Goal: Contribute content: Add original content to the website for others to see

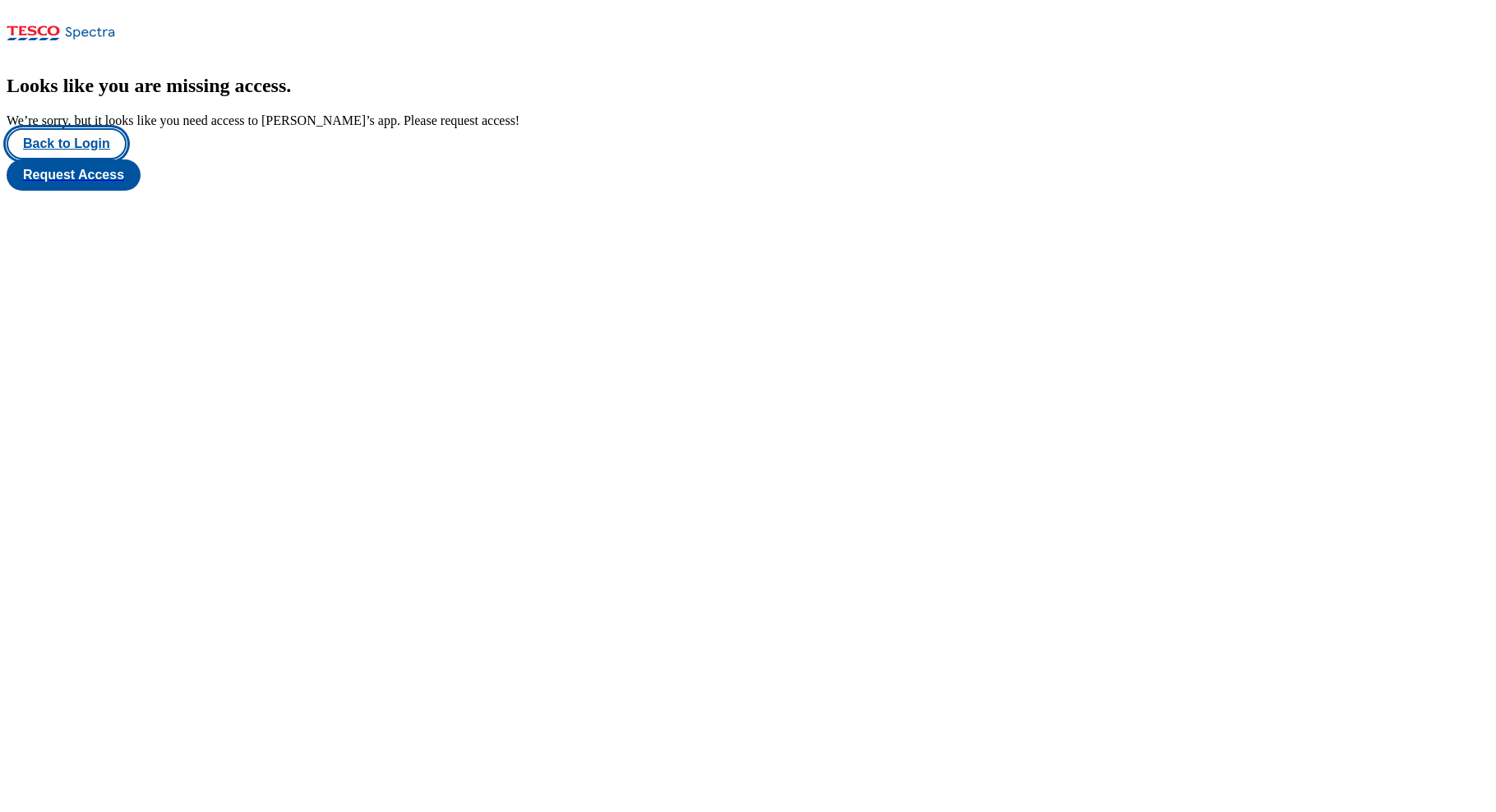
click at [84, 159] on button "Back to Login" at bounding box center [67, 144] width 120 height 31
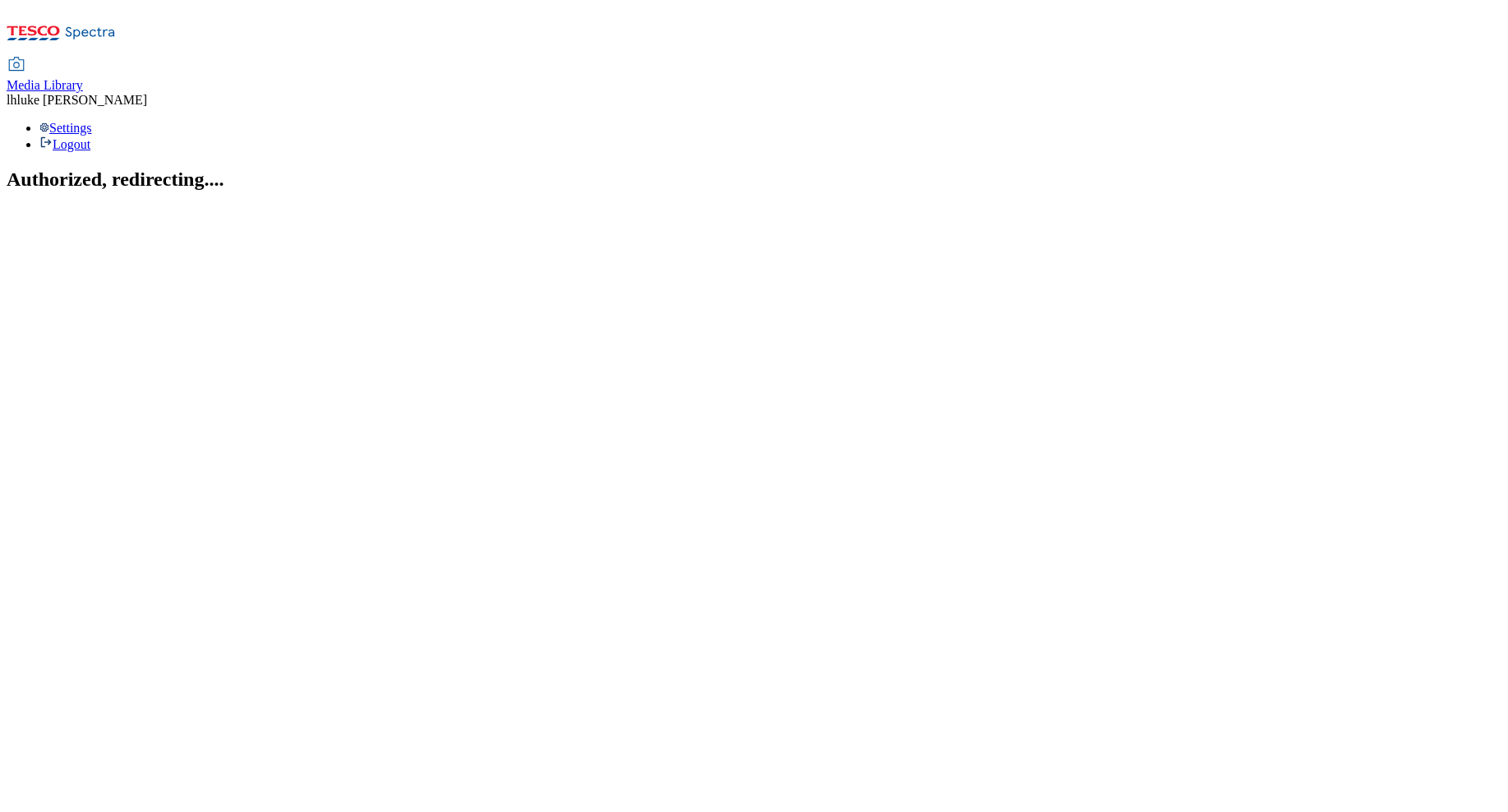
click at [83, 78] on div "Media Library" at bounding box center [44, 85] width 76 height 14
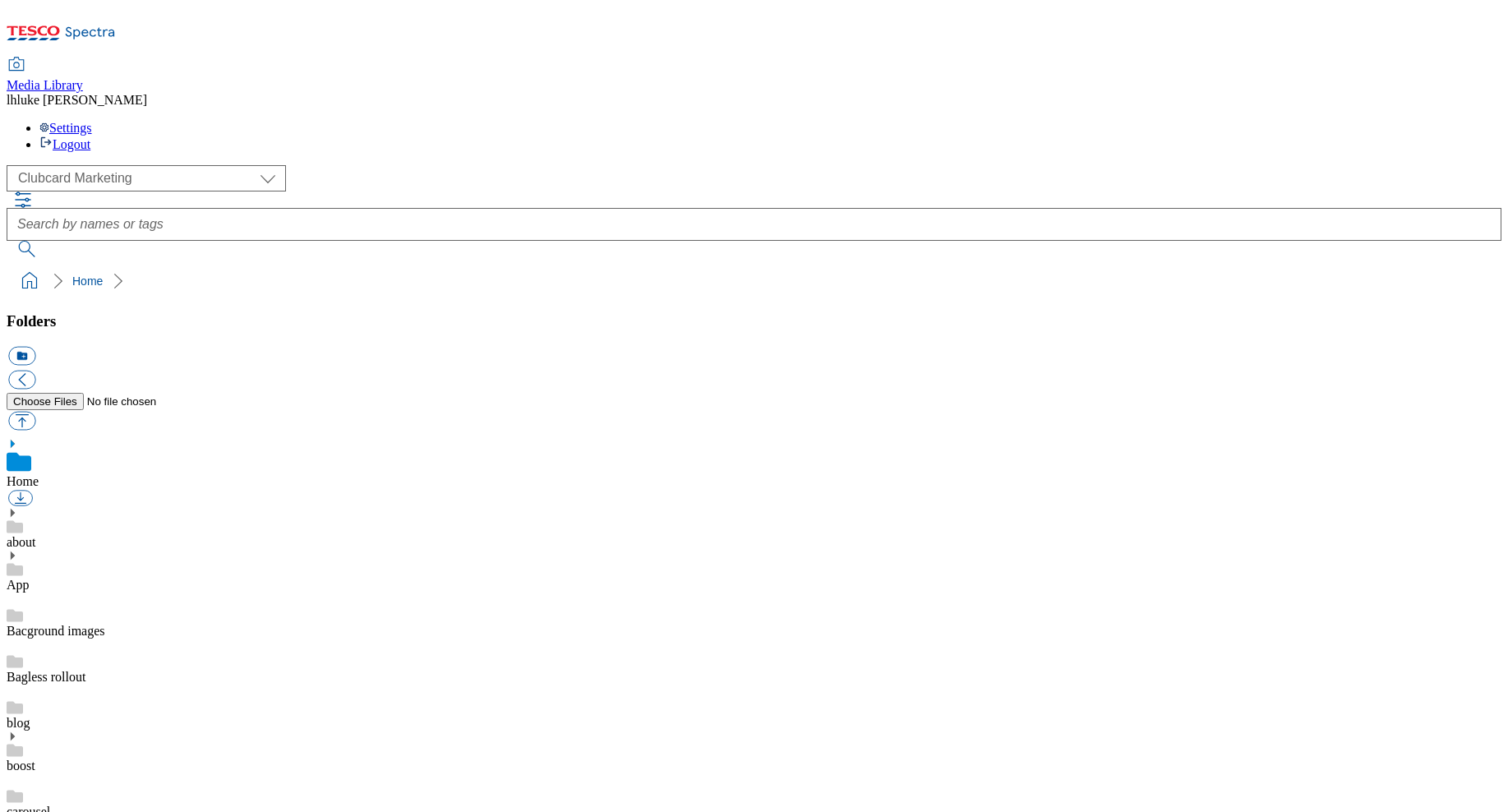
scroll to position [174, 0]
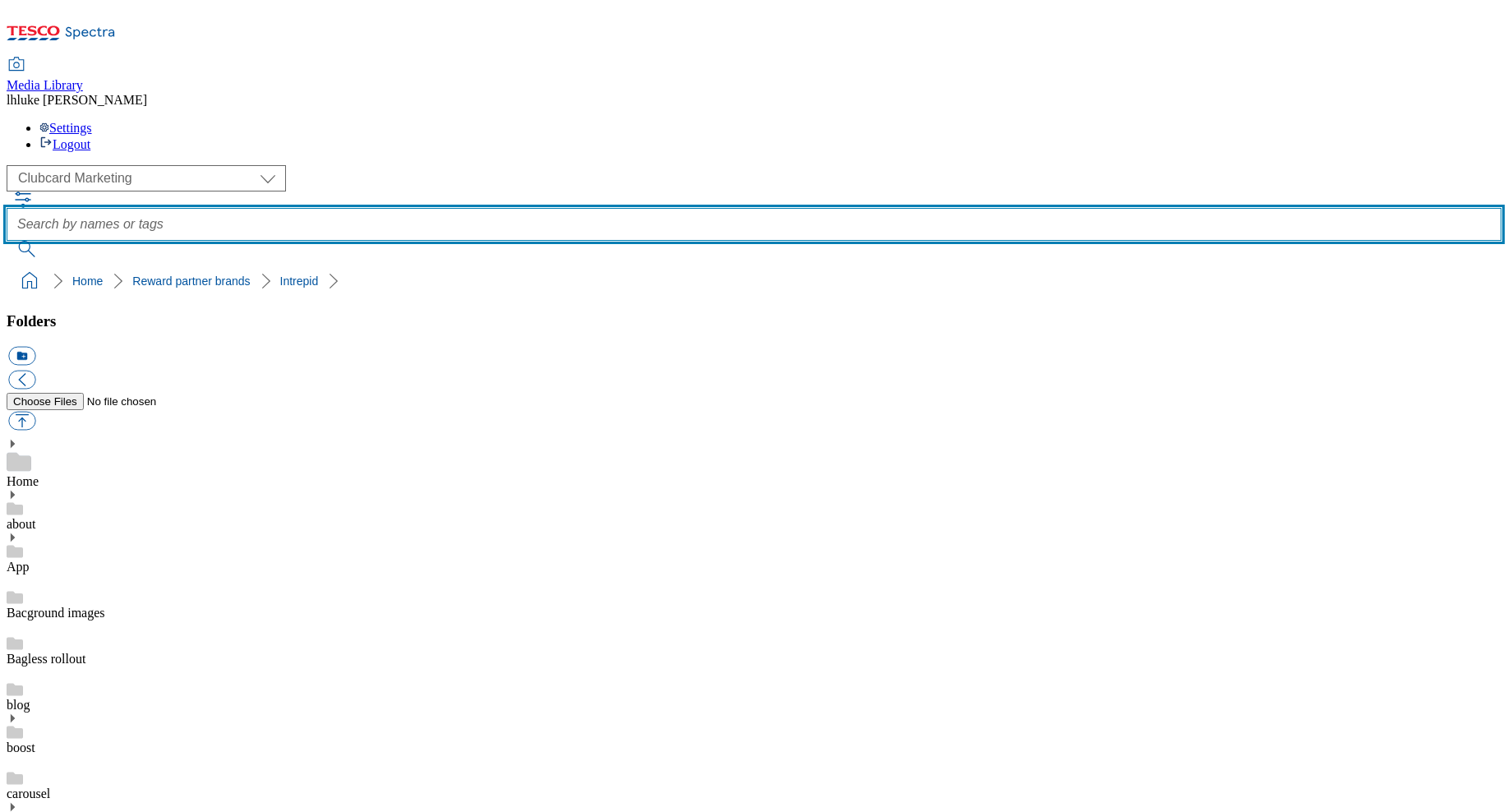
click at [576, 208] on input "text" at bounding box center [754, 224] width 1495 height 33
type input "shopper"
click at [49, 240] on button "submit" at bounding box center [28, 248] width 43 height 16
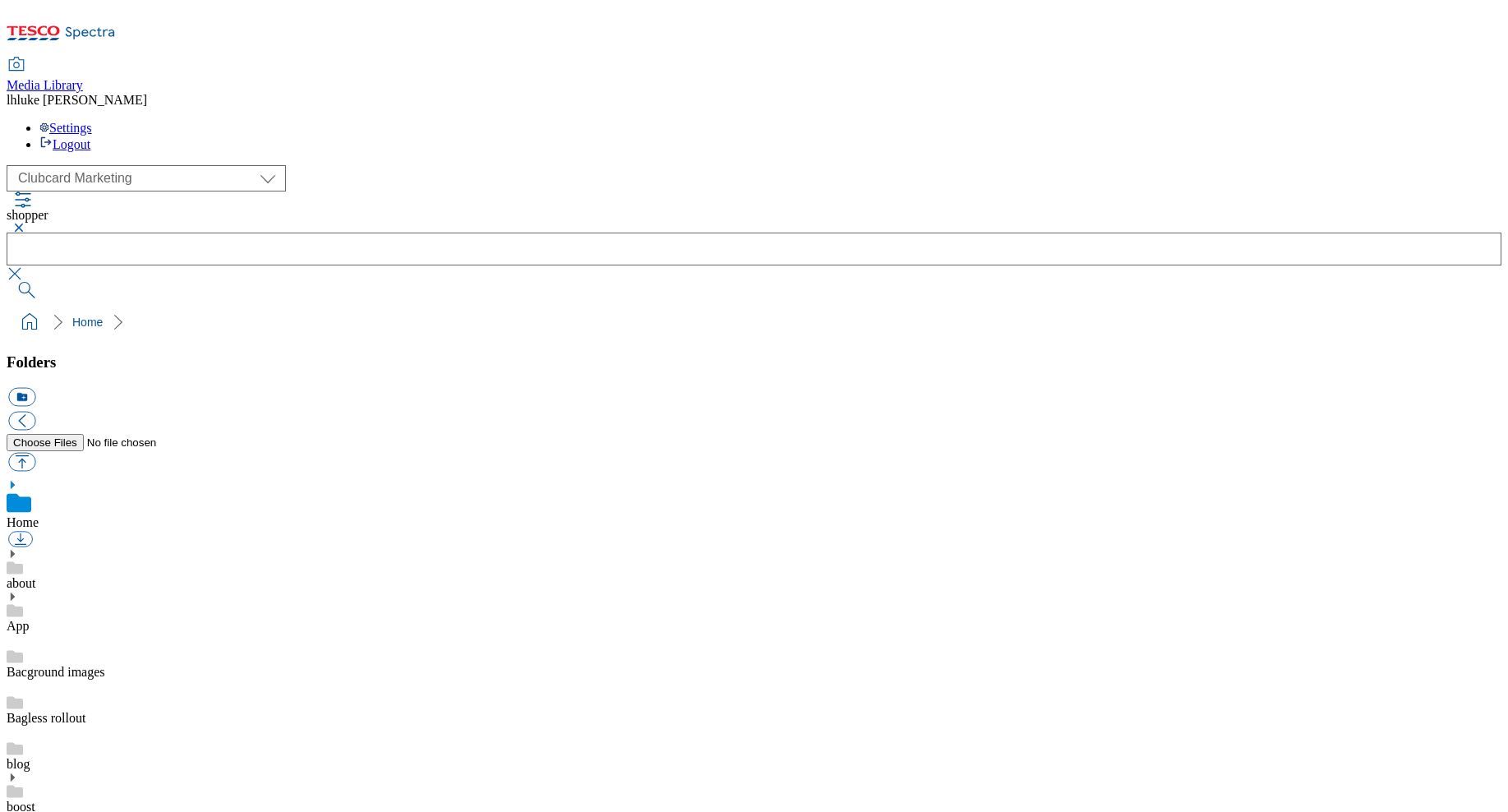
click at [26, 223] on button "button" at bounding box center [16, 228] width 19 height 10
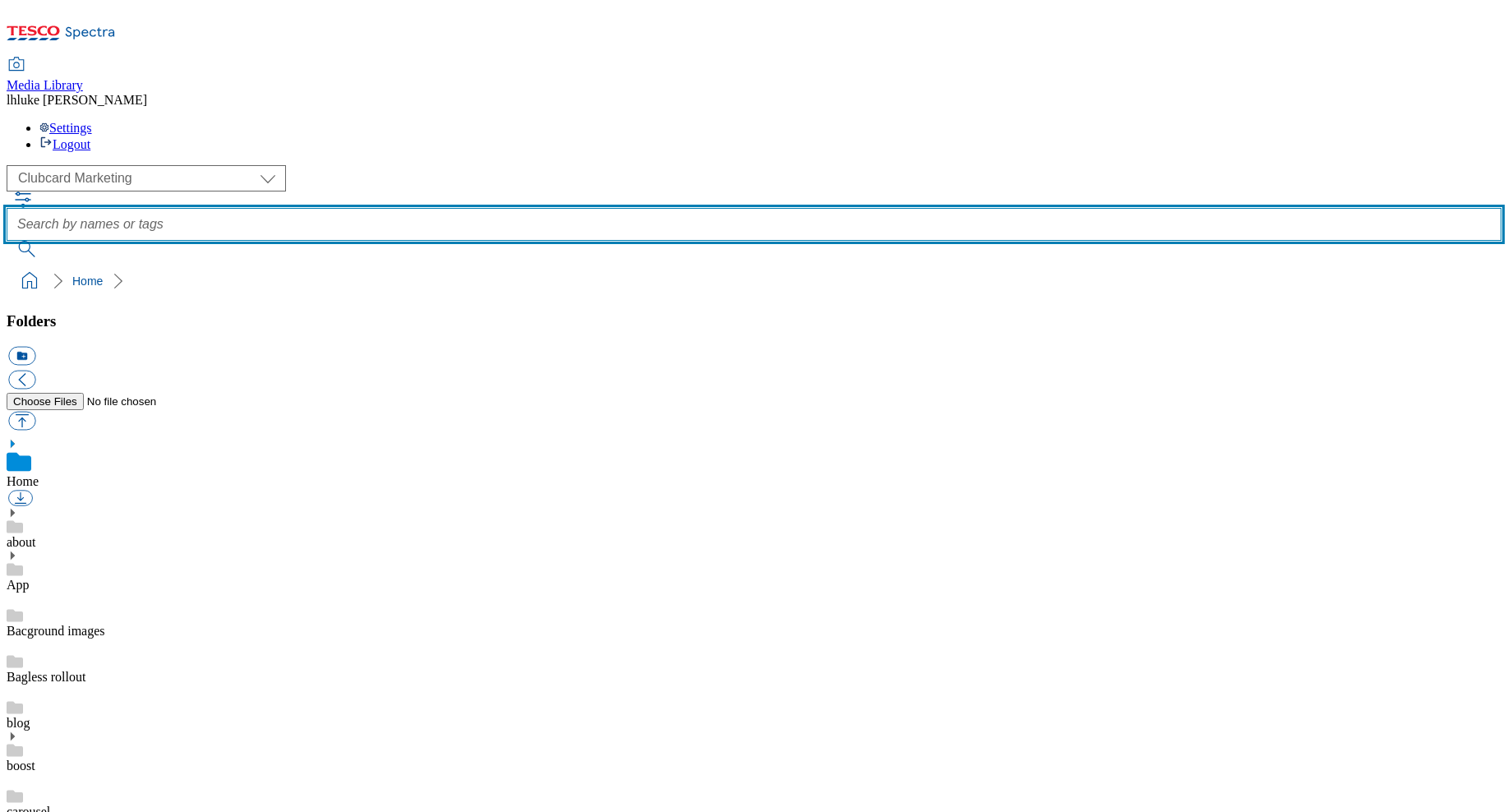
click at [640, 208] on input "text" at bounding box center [754, 224] width 1495 height 33
type input "shpper"
click at [49, 240] on button "submit" at bounding box center [28, 248] width 43 height 16
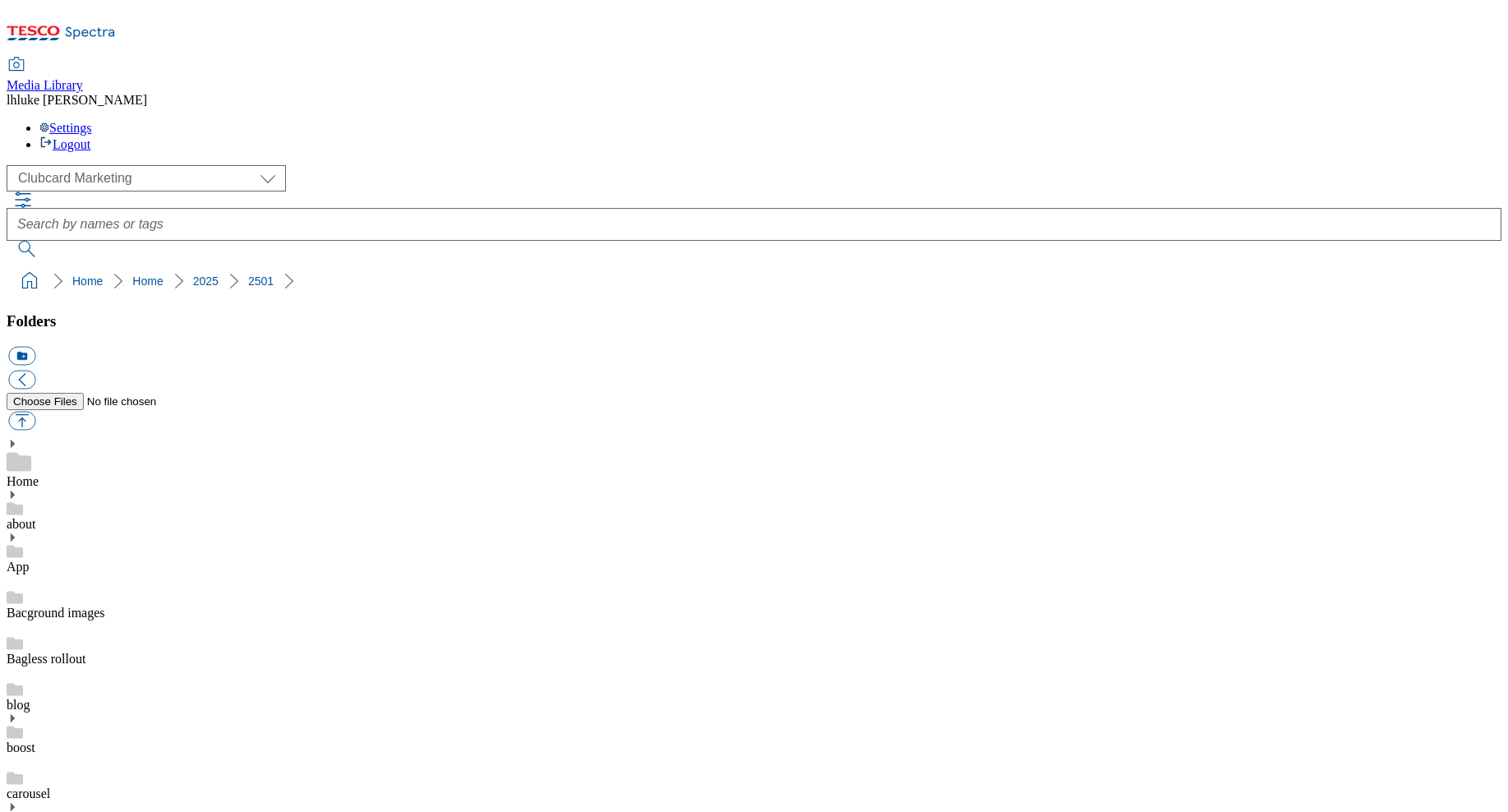
scroll to position [701, 0]
drag, startPoint x: 1014, startPoint y: 406, endPoint x: 1180, endPoint y: 408, distance: 166.0
copy div "Home_Stap_Shppertoughts"
drag, startPoint x: 624, startPoint y: 405, endPoint x: 793, endPoint y: 410, distance: 169.1
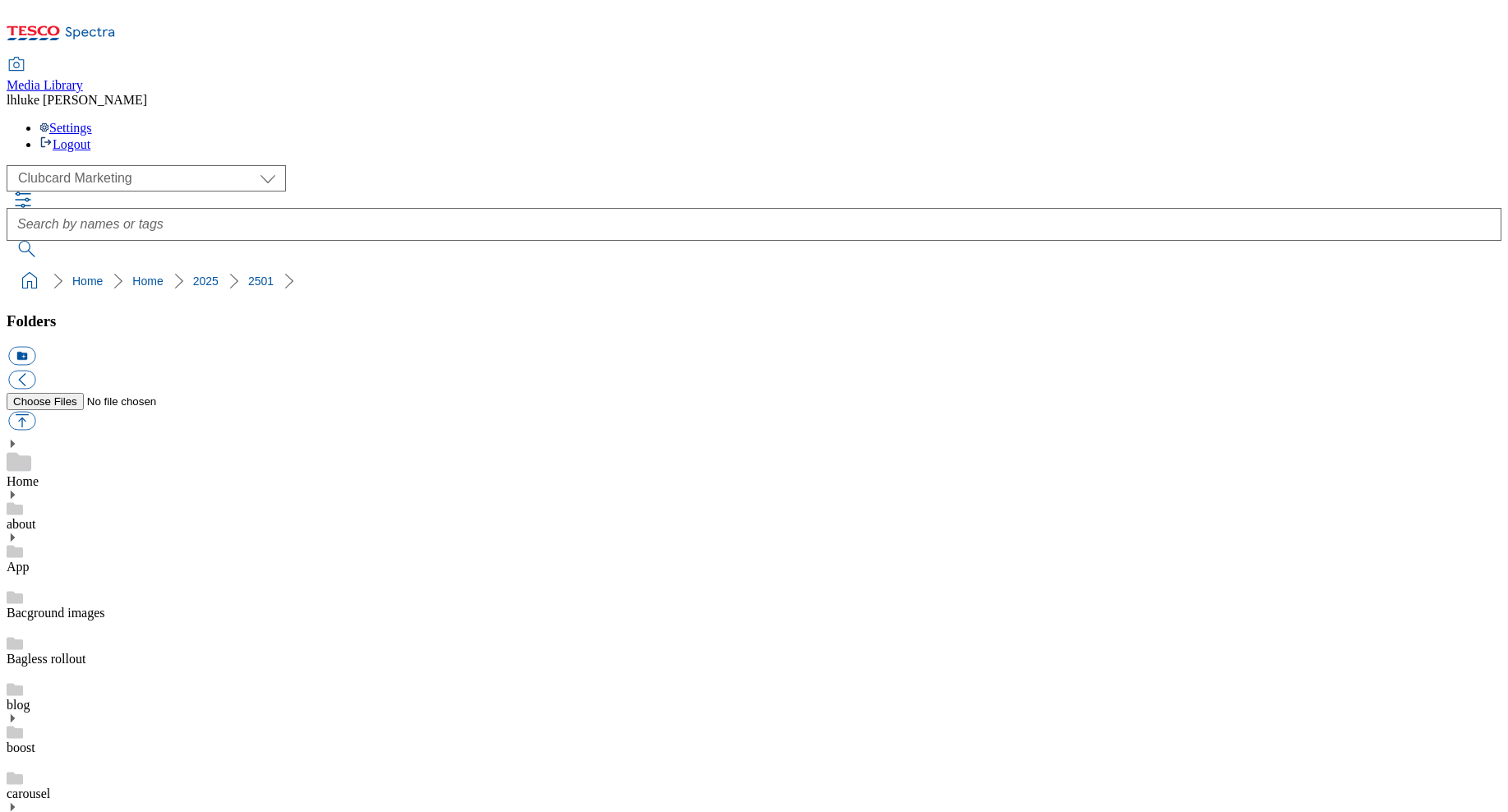
copy div "Home_Stap_Shppertoughts_"
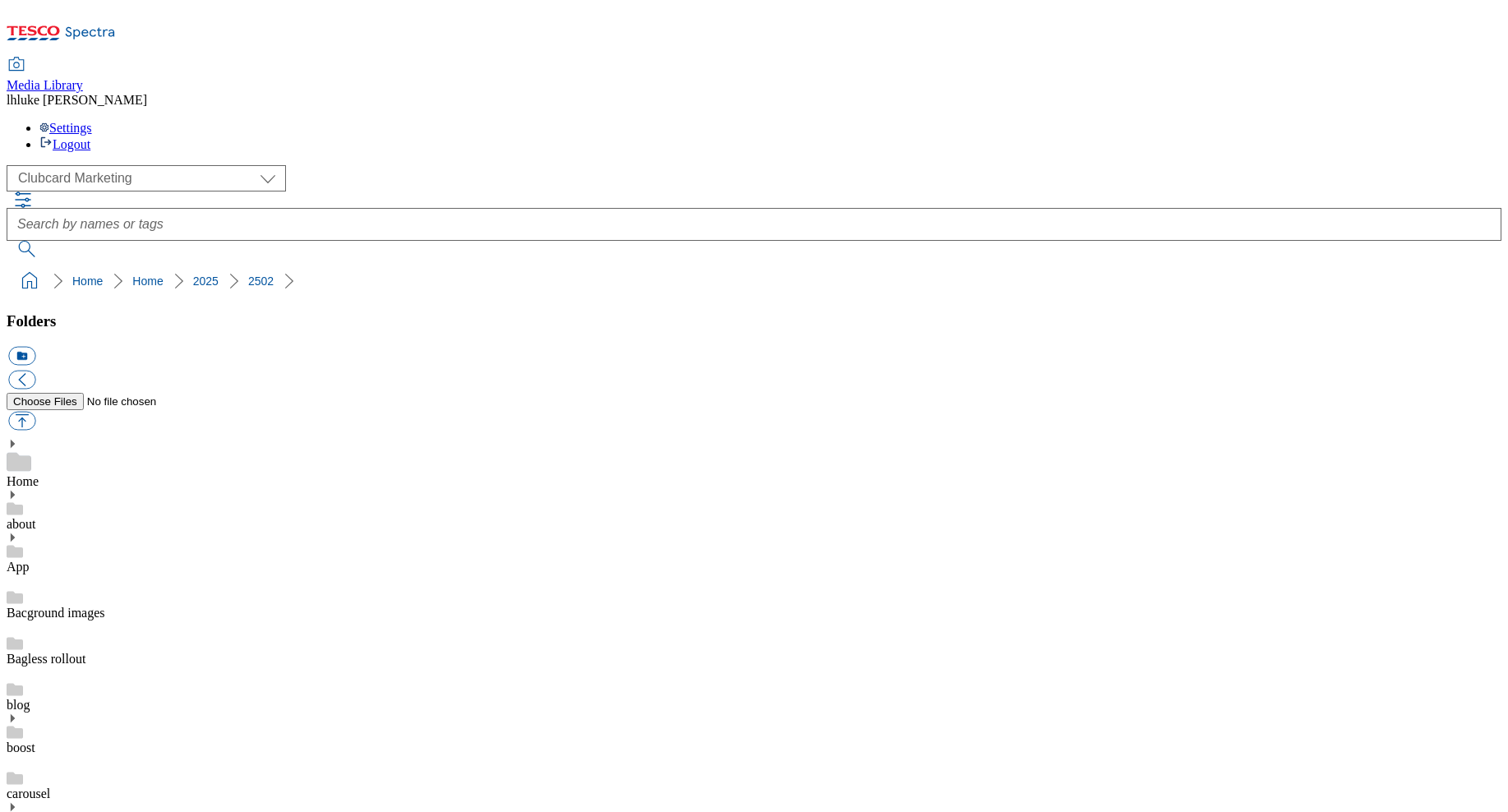
click at [36, 411] on button "button" at bounding box center [22, 421] width 27 height 19
type input "C:\fakepath\Home_Stap_Shppertoughts_logo.png"
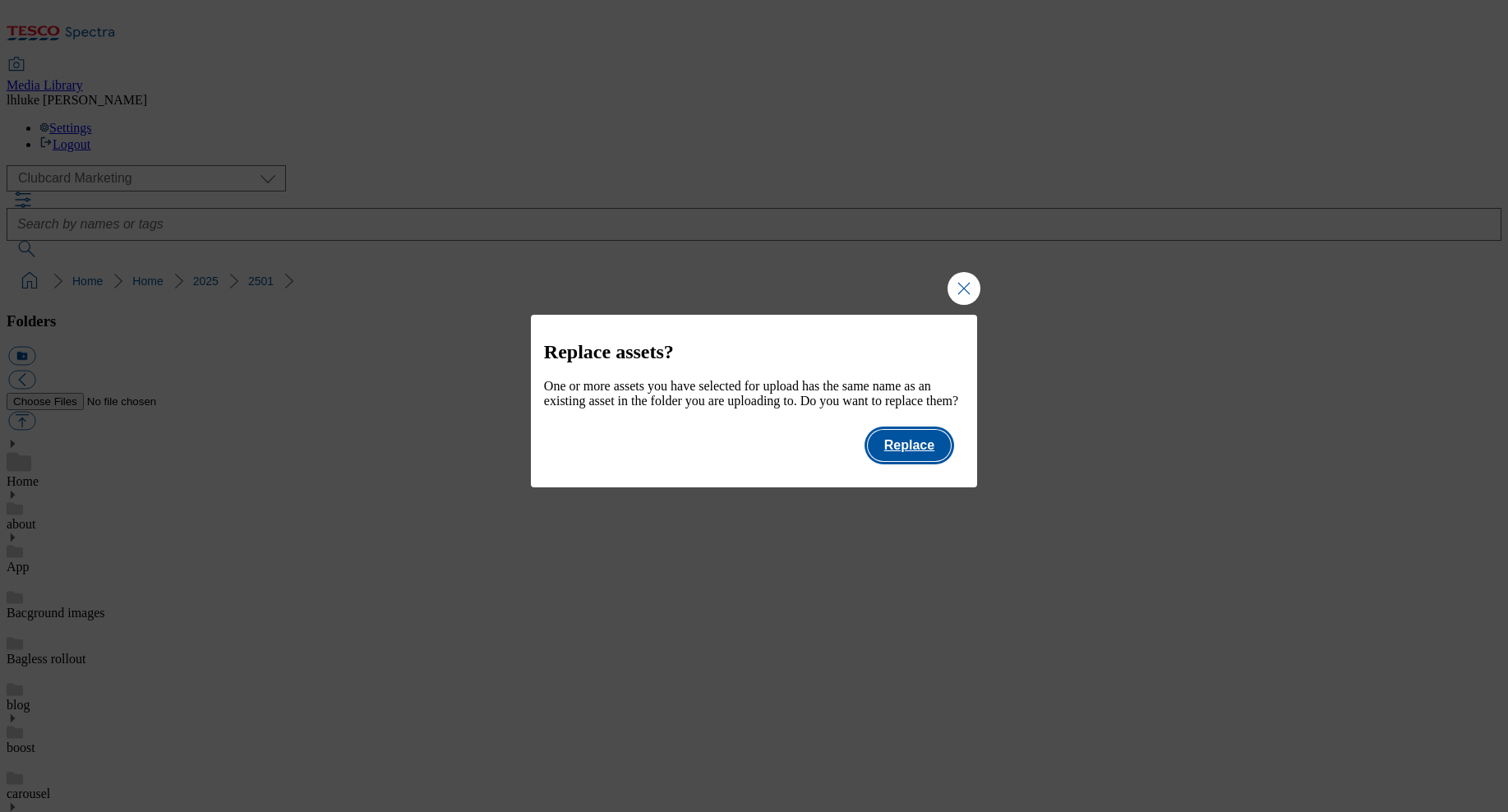
click at [905, 461] on button "Replace" at bounding box center [910, 445] width 83 height 31
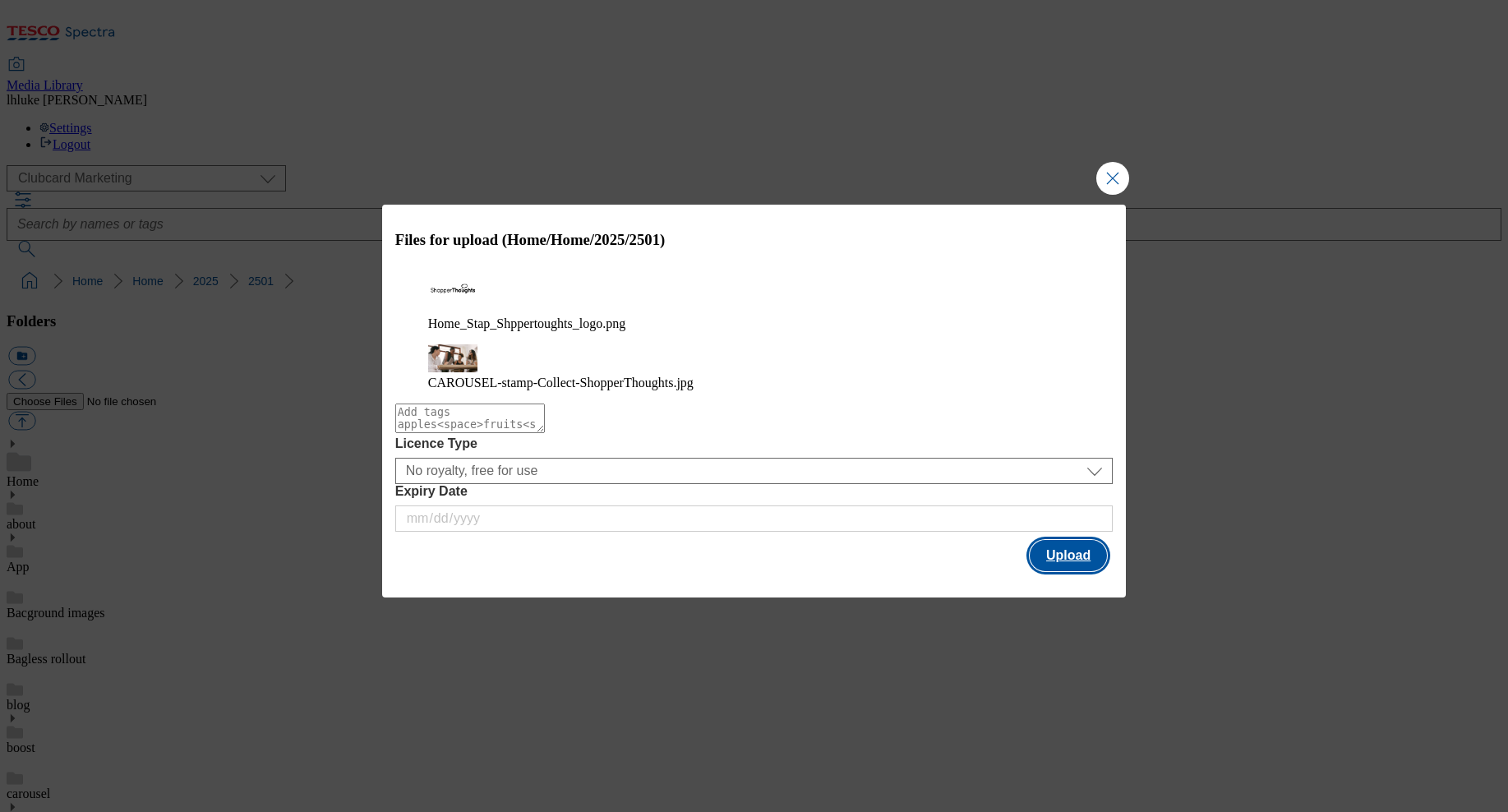
click at [1043, 548] on button "Upload" at bounding box center [1068, 555] width 77 height 31
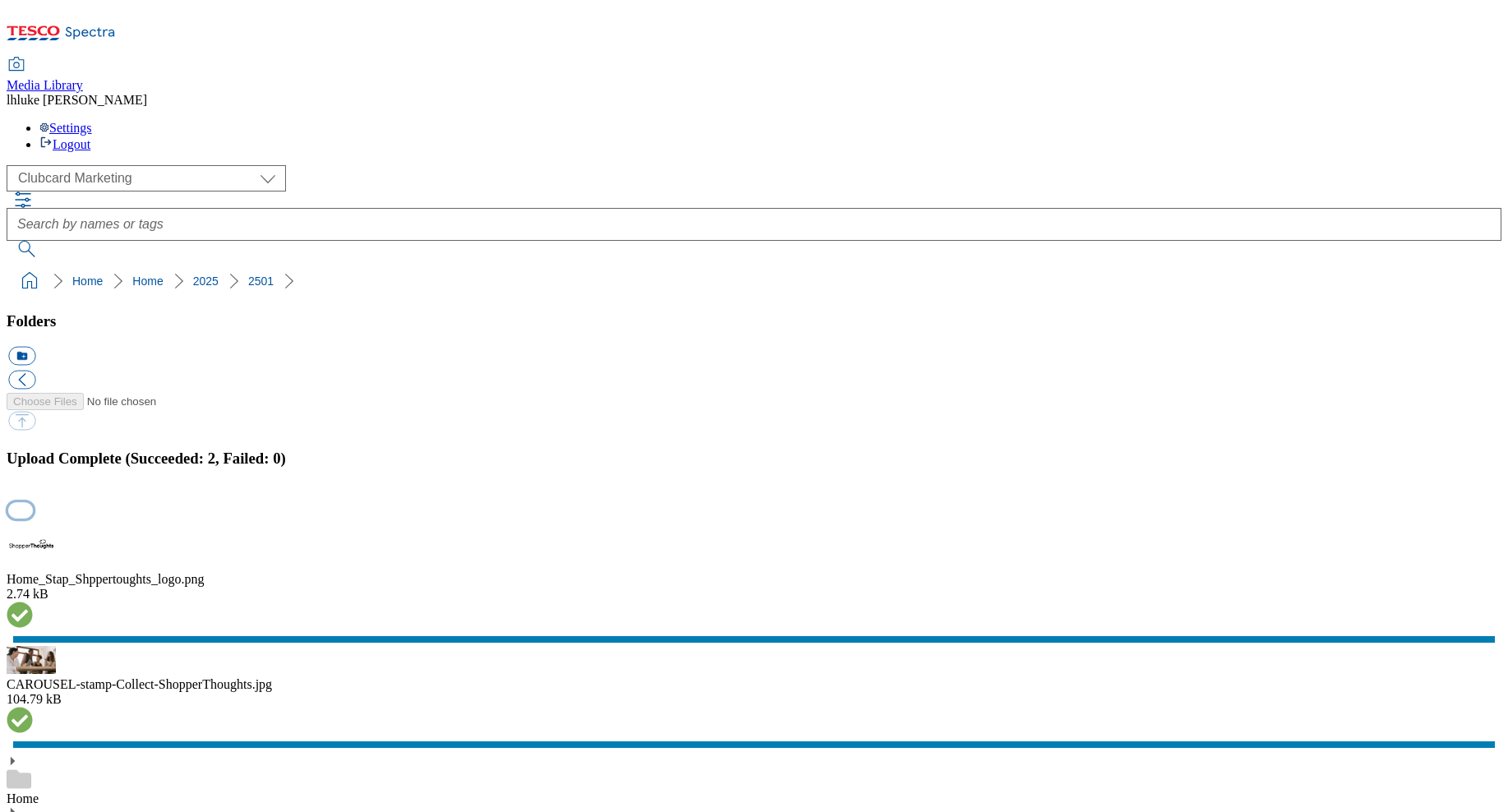
click at [33, 502] on button "button" at bounding box center [21, 510] width 25 height 15
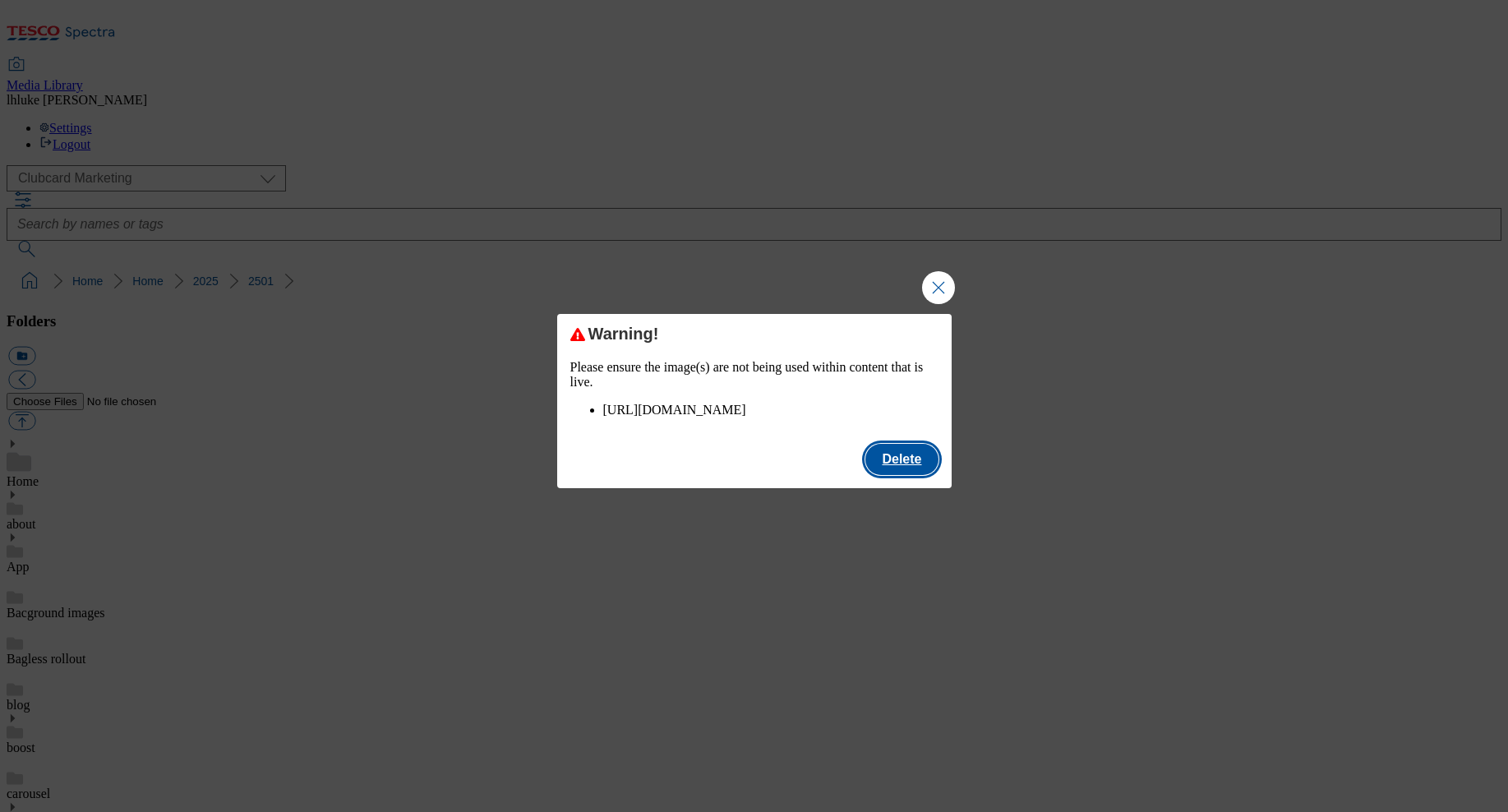
click at [897, 475] on button "Delete" at bounding box center [901, 459] width 72 height 31
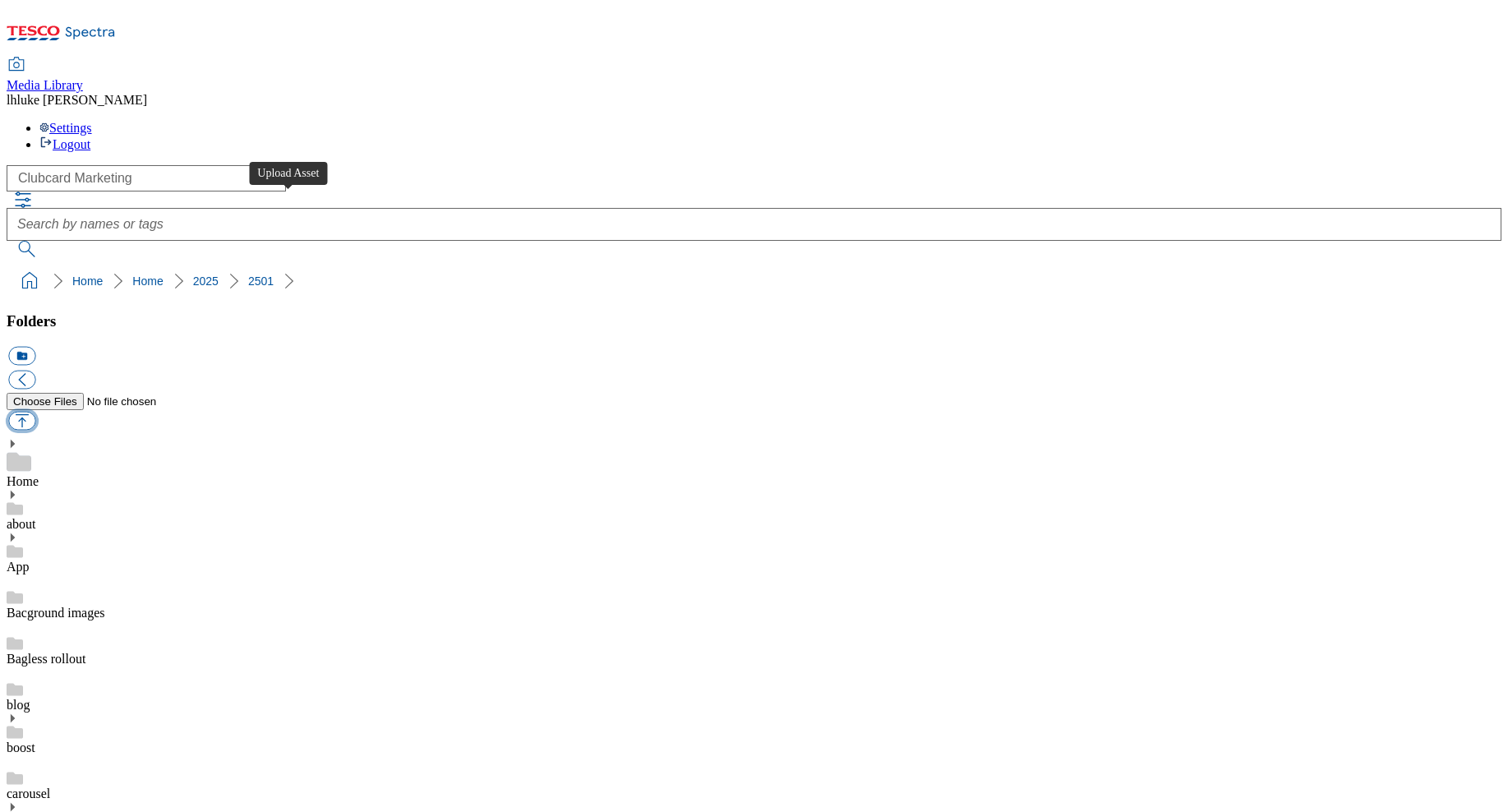
click at [36, 411] on button "button" at bounding box center [22, 421] width 27 height 19
type input "C:\fakepath\Home_Stap_Shppertoughts.jpg"
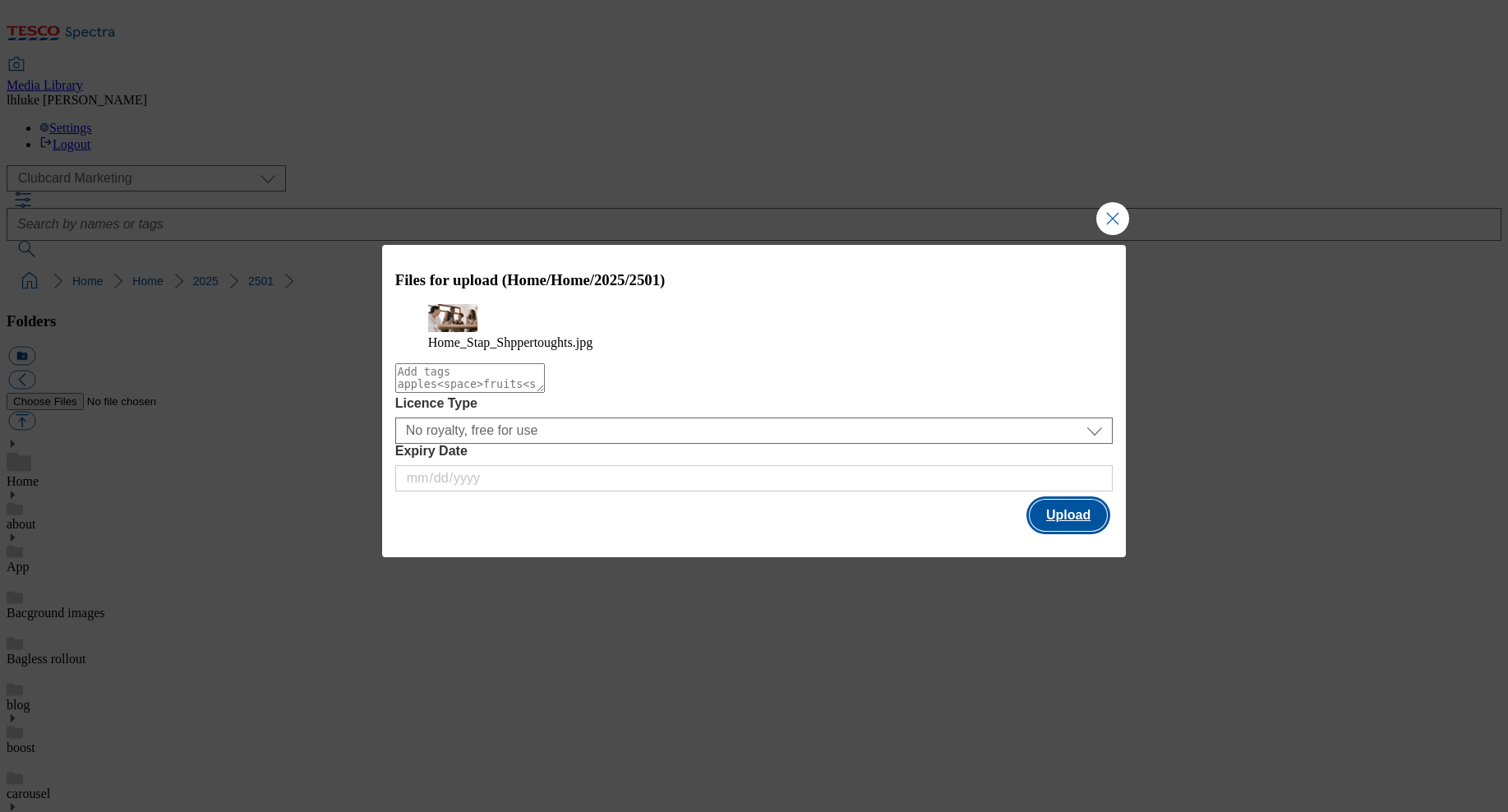
click at [1058, 531] on button "Upload" at bounding box center [1068, 515] width 77 height 31
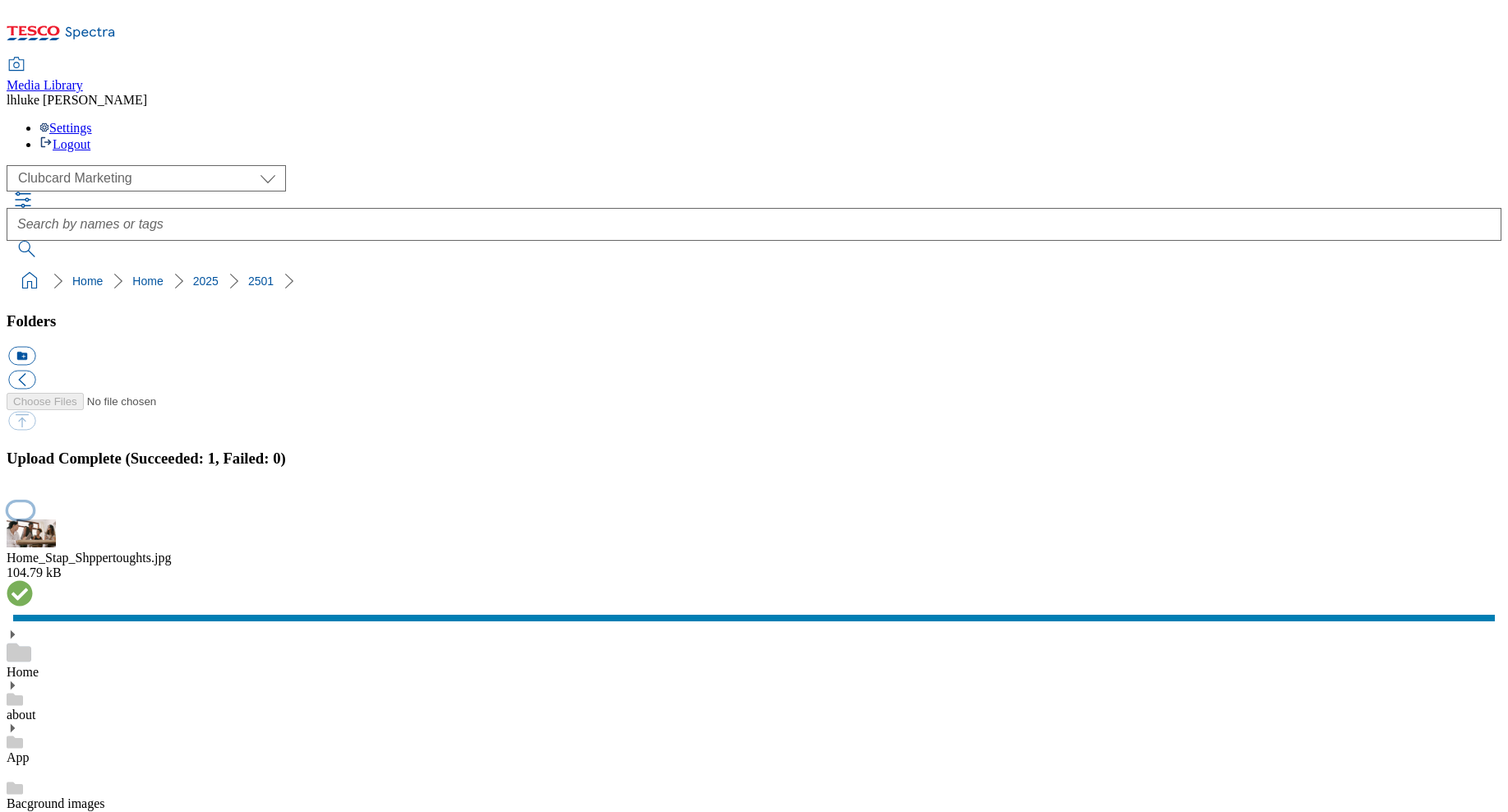
click at [33, 502] on button "button" at bounding box center [21, 510] width 25 height 15
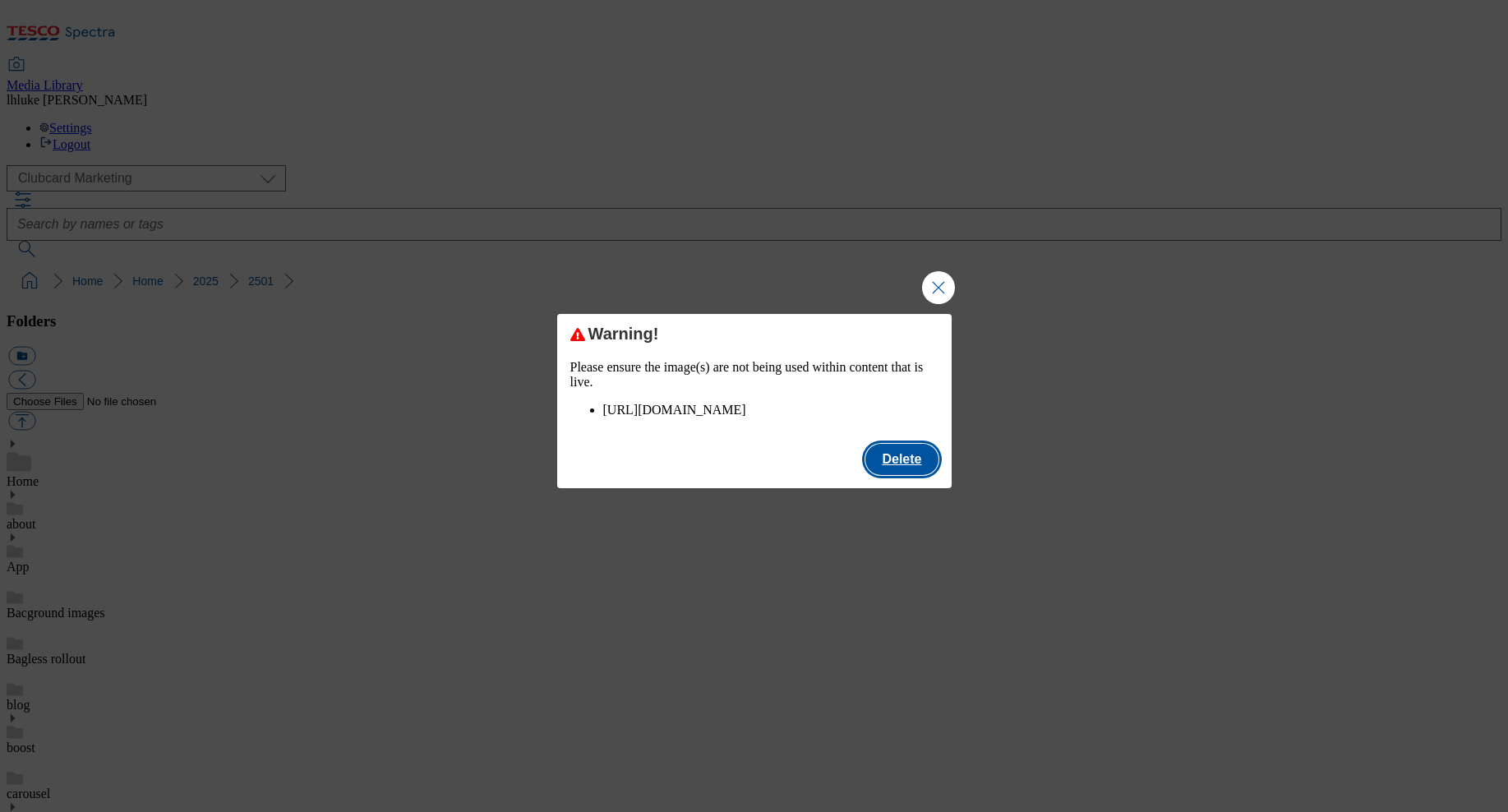
click at [920, 471] on button "Delete" at bounding box center [901, 459] width 72 height 31
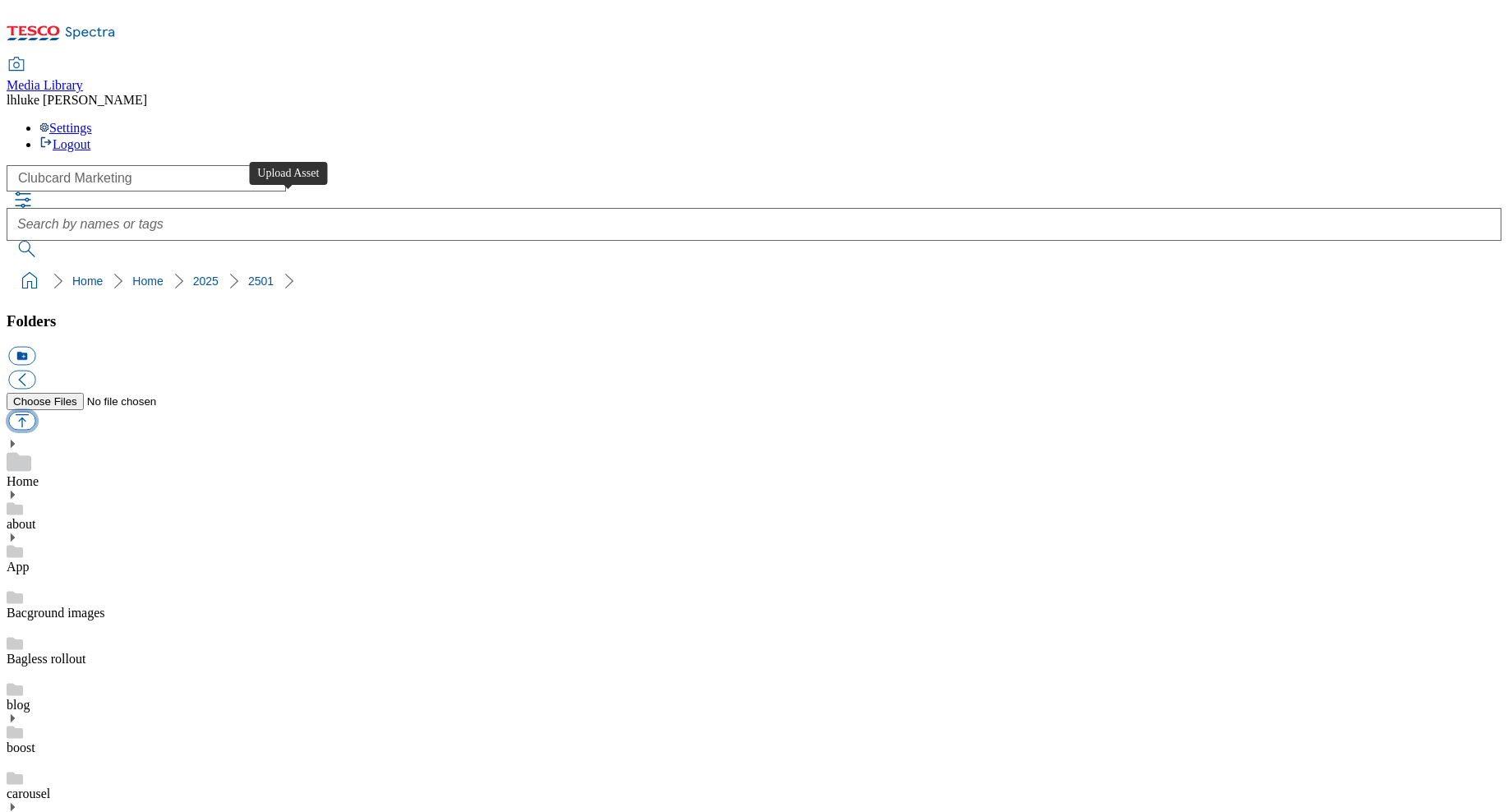
click at [36, 411] on button "button" at bounding box center [22, 421] width 27 height 19
type input "C:\fakepath\Home_Stap_Shppertoughts.png"
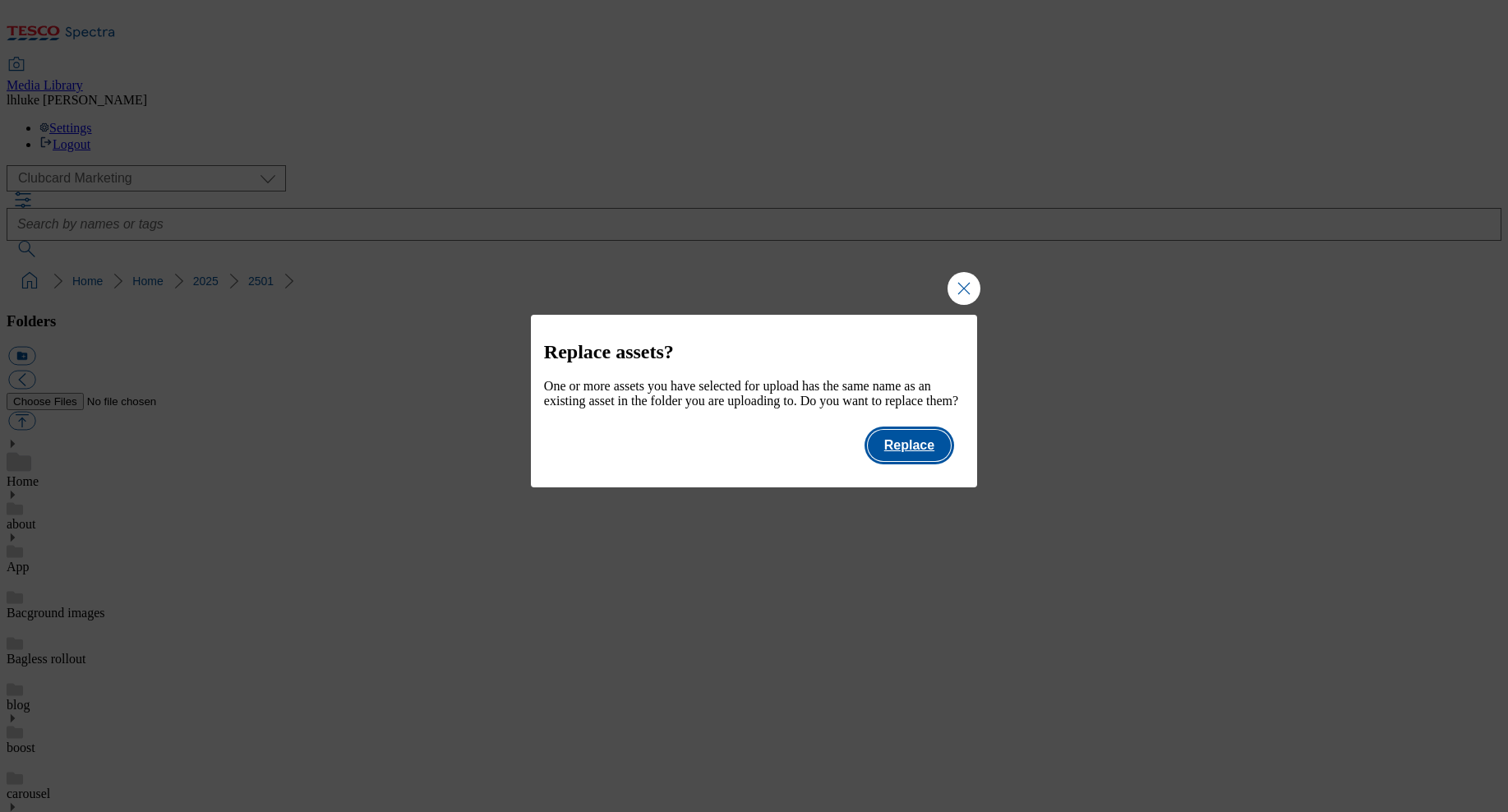
click at [921, 459] on button "Replace" at bounding box center [910, 445] width 83 height 31
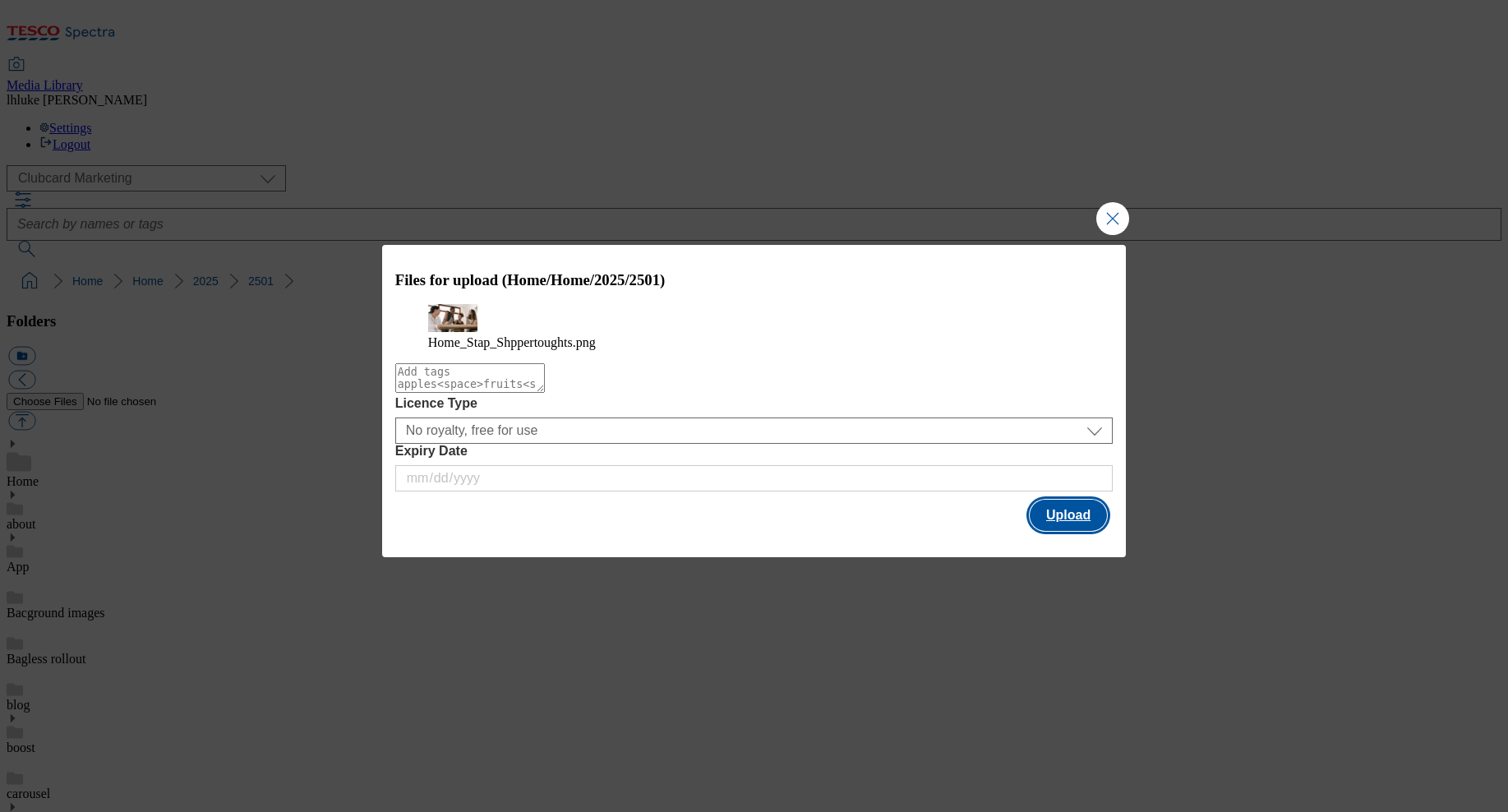
click at [1089, 531] on button "Upload" at bounding box center [1068, 515] width 77 height 31
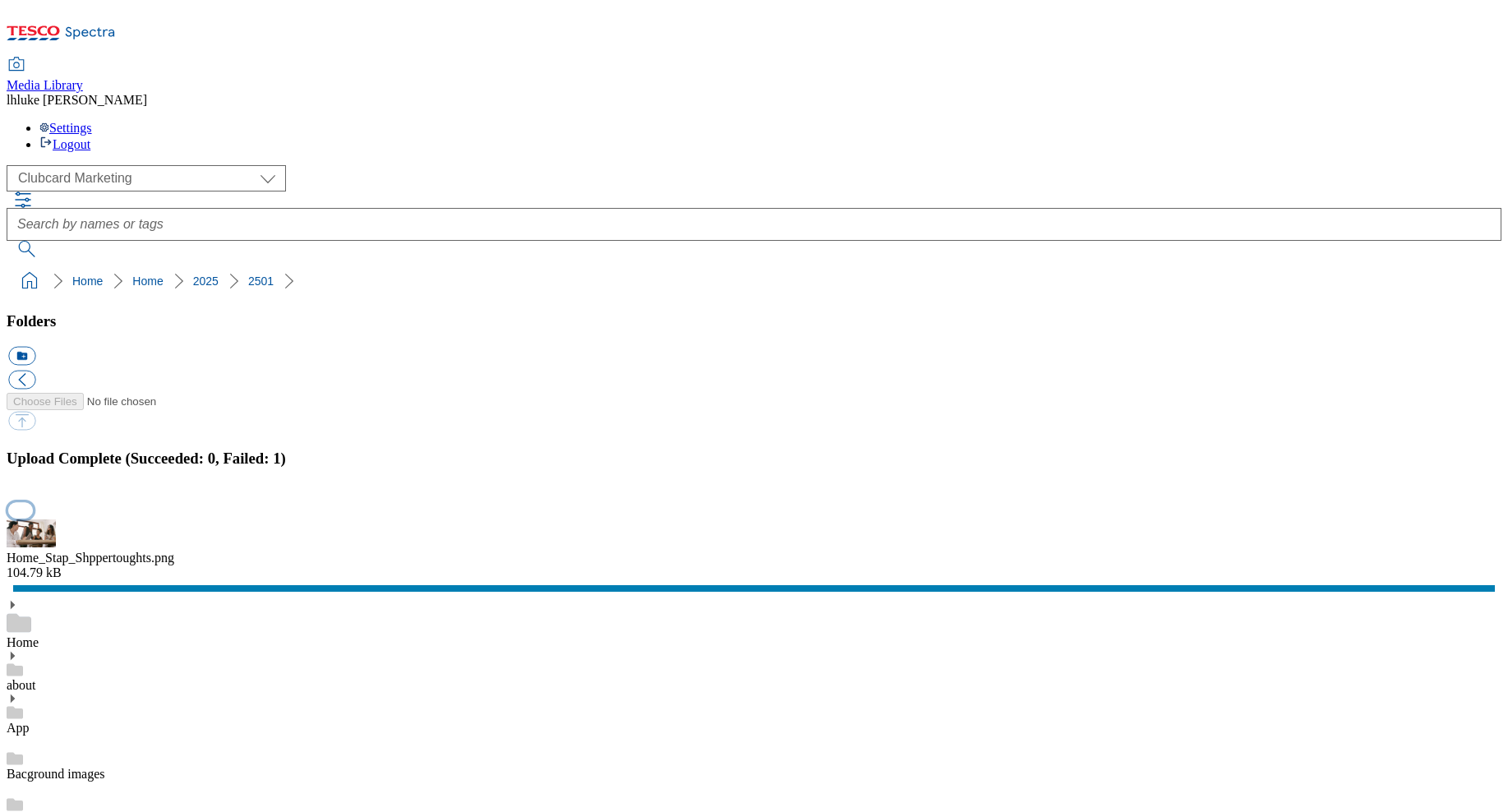
click at [33, 502] on button "button" at bounding box center [21, 510] width 25 height 15
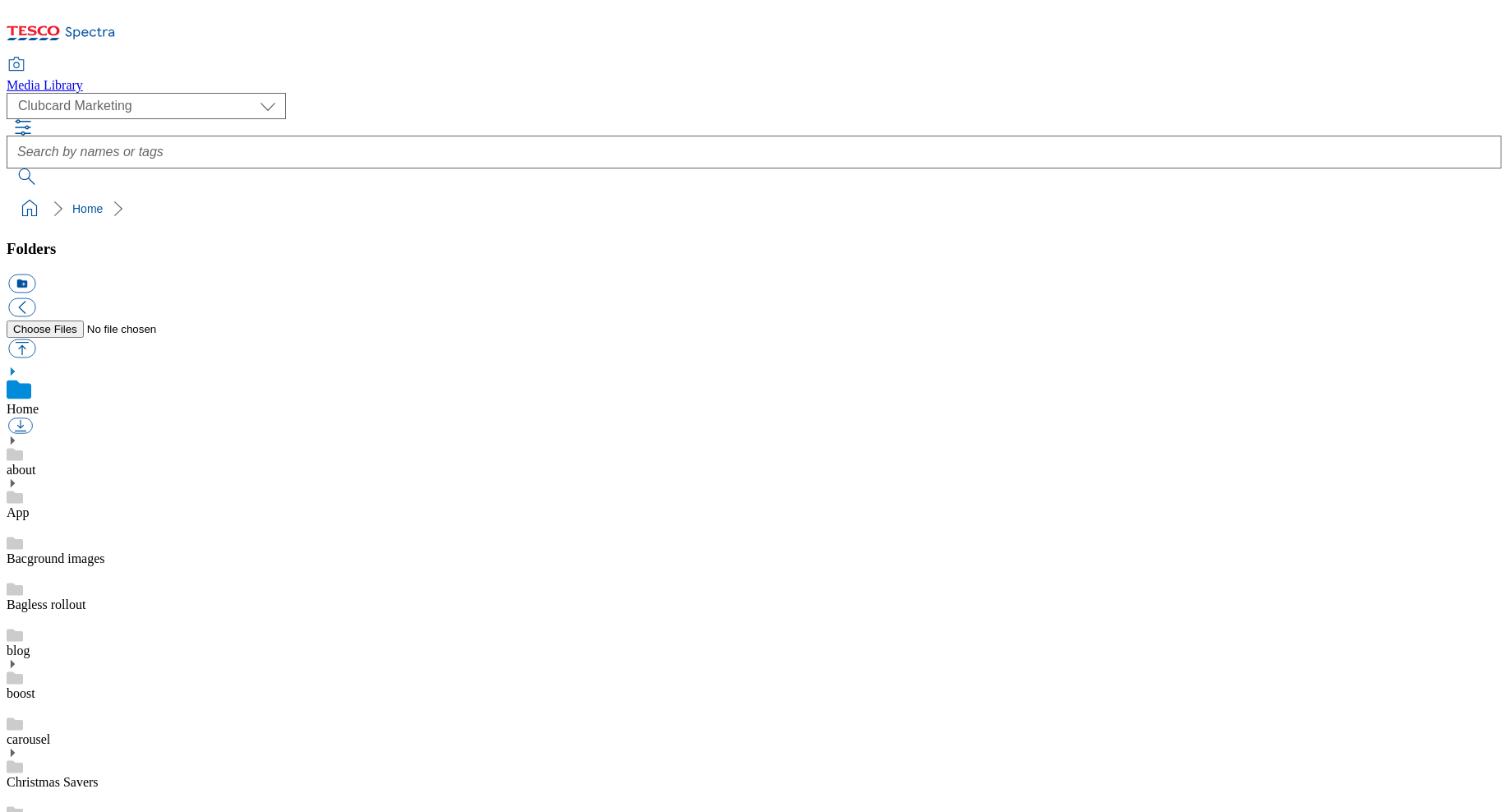
scroll to position [11, 0]
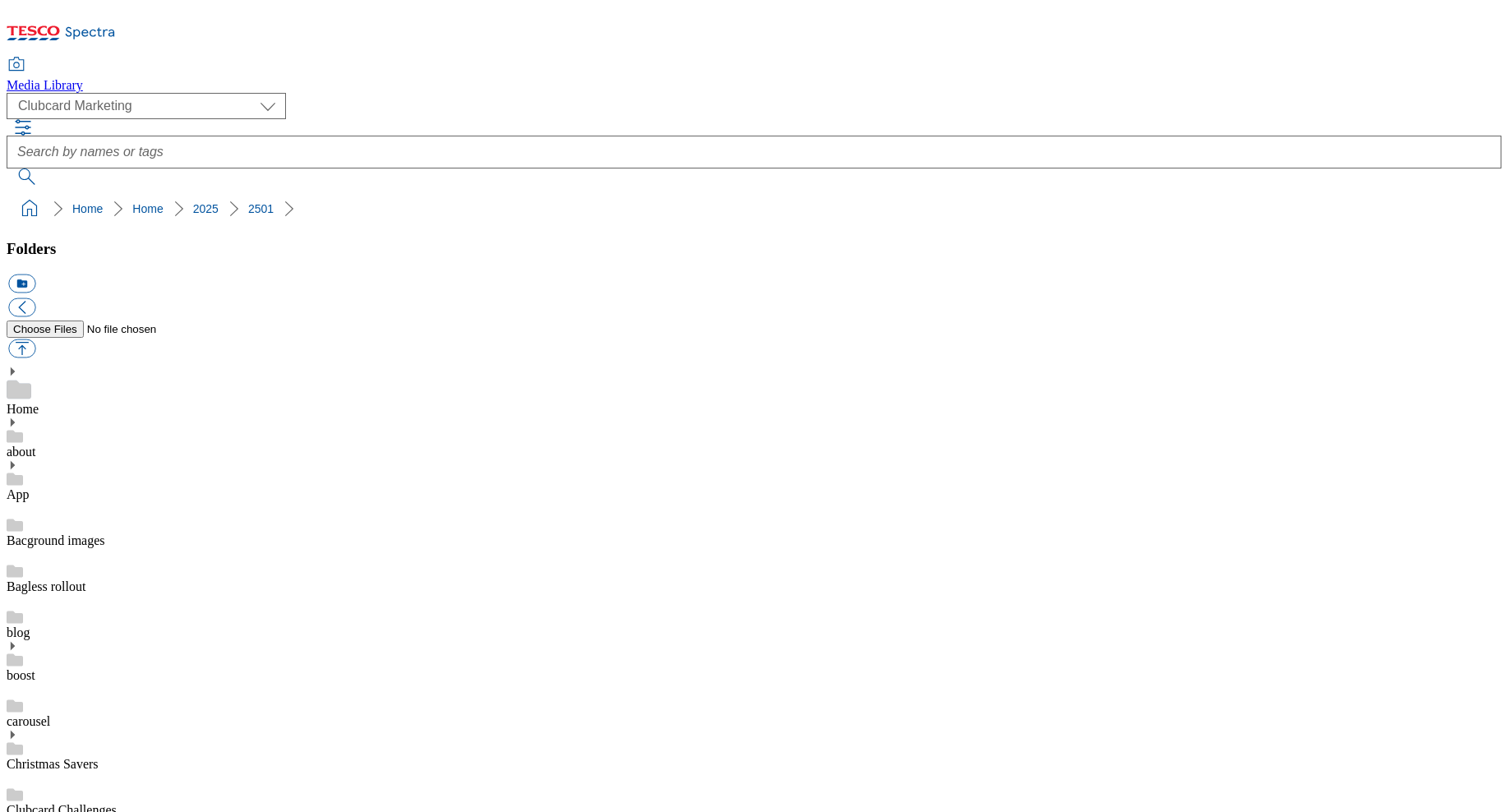
drag, startPoint x: 1017, startPoint y: 405, endPoint x: 1177, endPoint y: 405, distance: 160.0
copy div "Home_Stap_Shppertoughts"
click at [36, 339] on button "button" at bounding box center [22, 349] width 27 height 19
type input "C:\fakepath\Home_Stap_Shppertoughts.png"
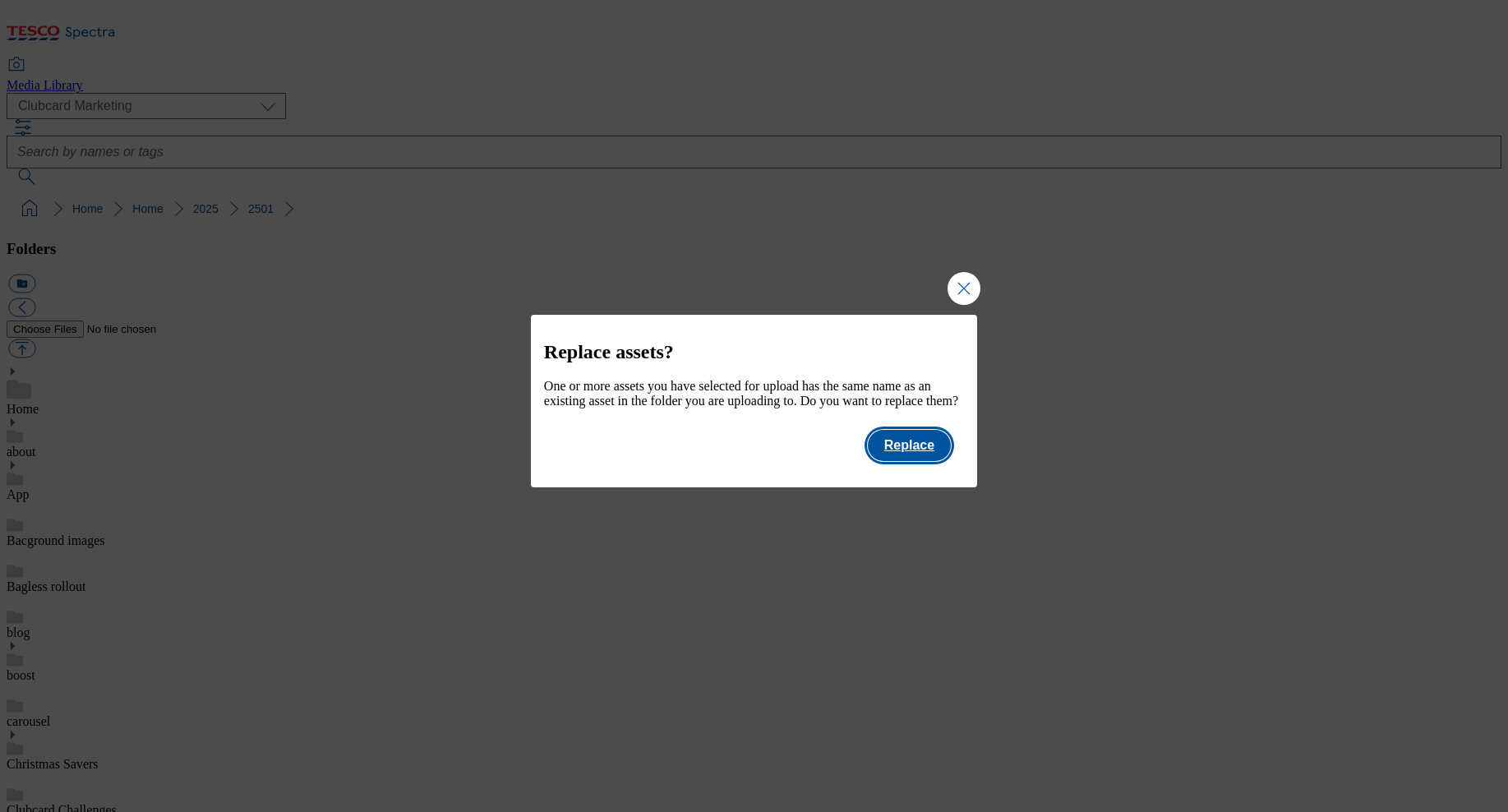
click at [929, 459] on button "Replace" at bounding box center [910, 445] width 83 height 31
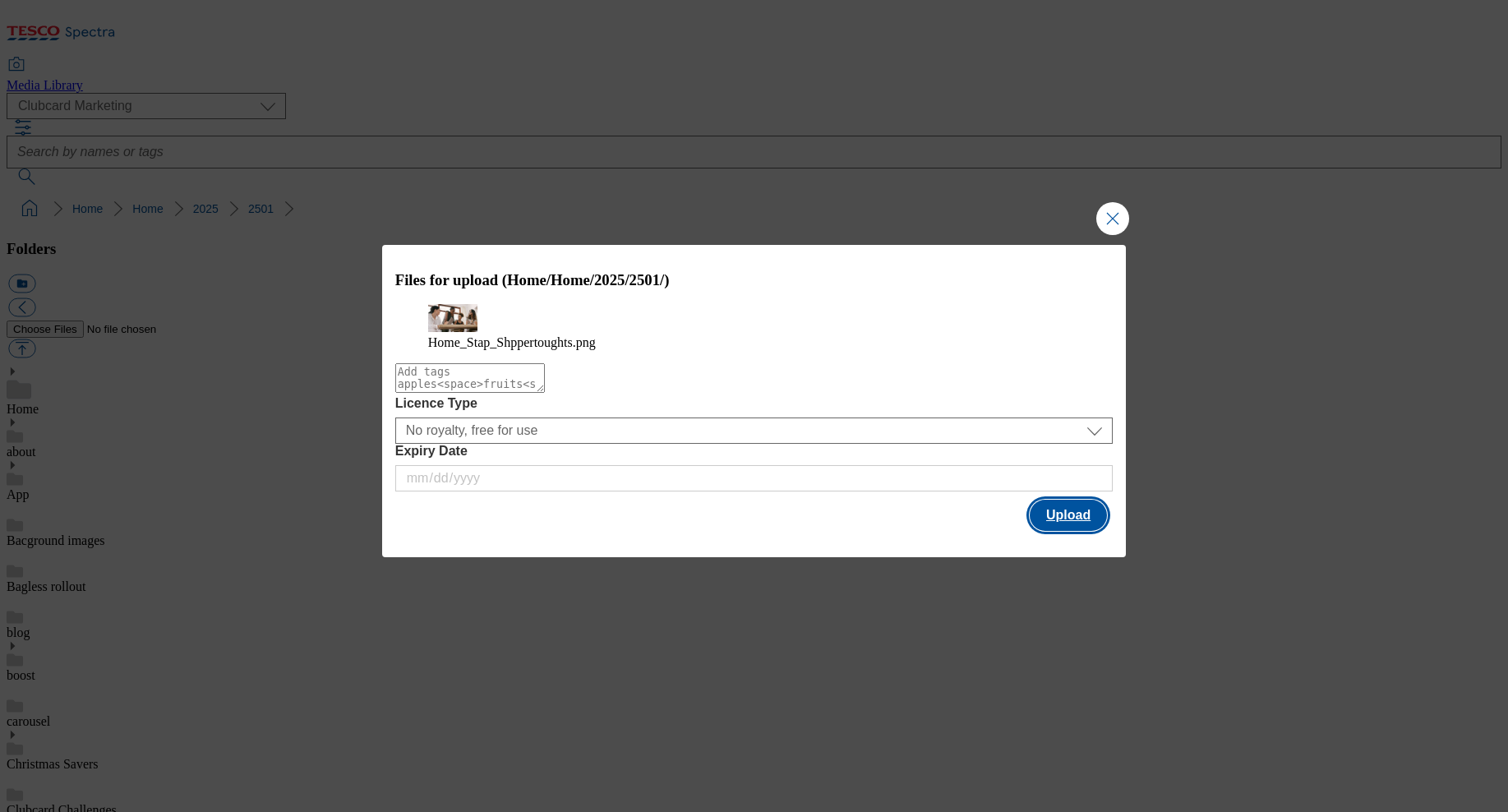
click at [1064, 531] on button "Upload" at bounding box center [1068, 515] width 77 height 31
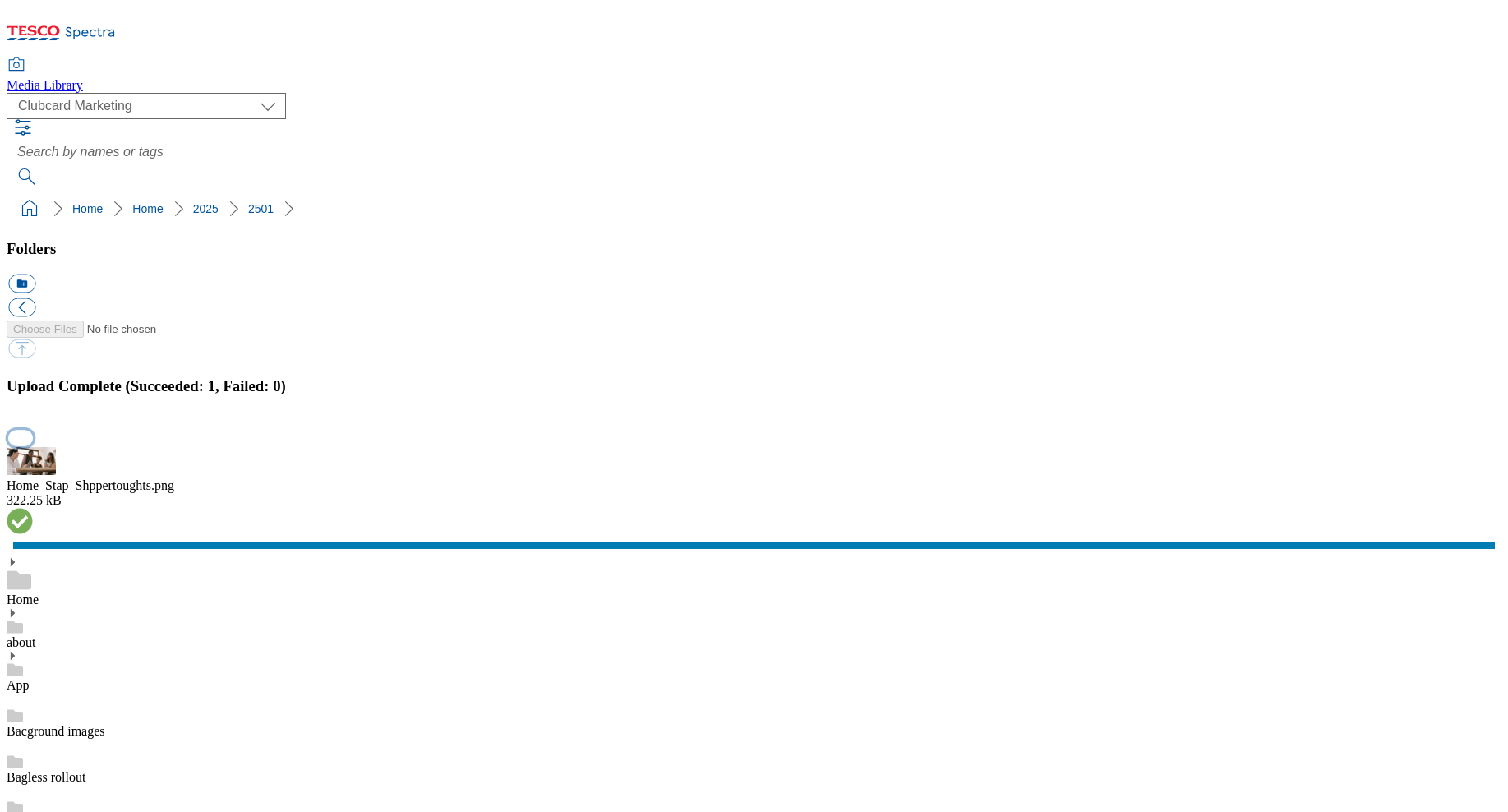
click at [33, 445] on button "button" at bounding box center [21, 437] width 25 height 15
